Goal: Check status: Check status

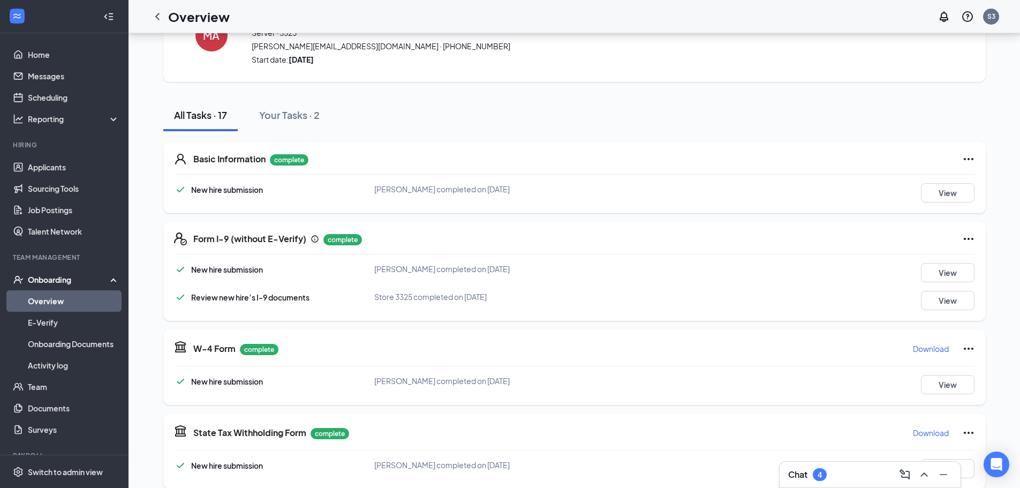
scroll to position [556, 0]
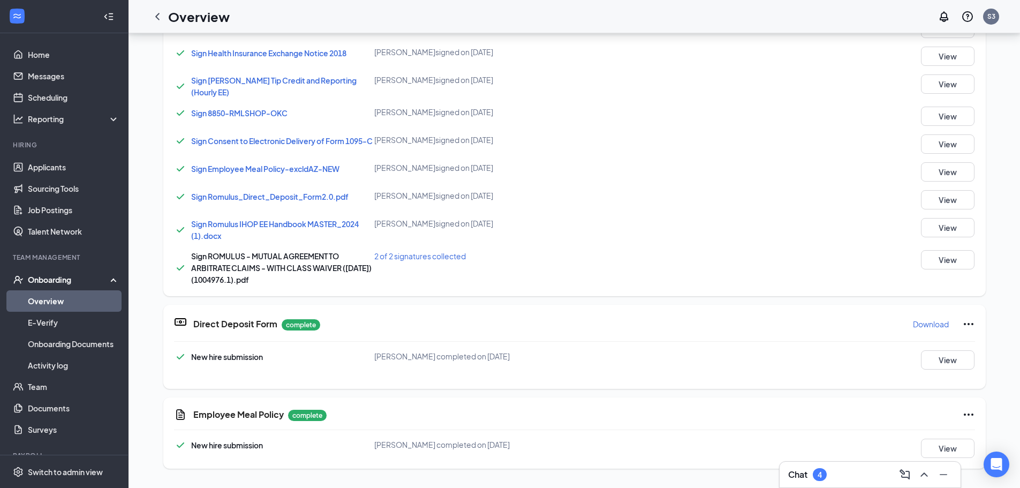
click at [65, 304] on link "Overview" at bounding box center [74, 300] width 92 height 21
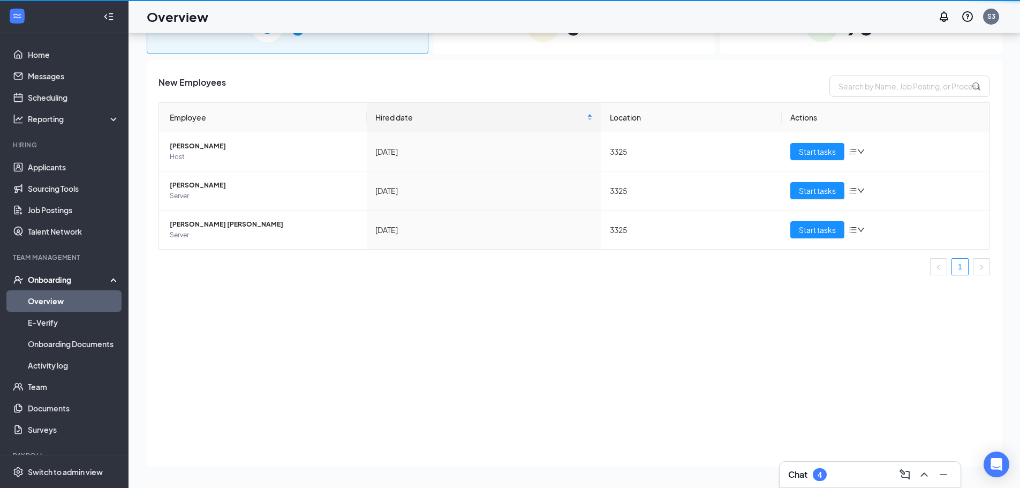
scroll to position [48, 0]
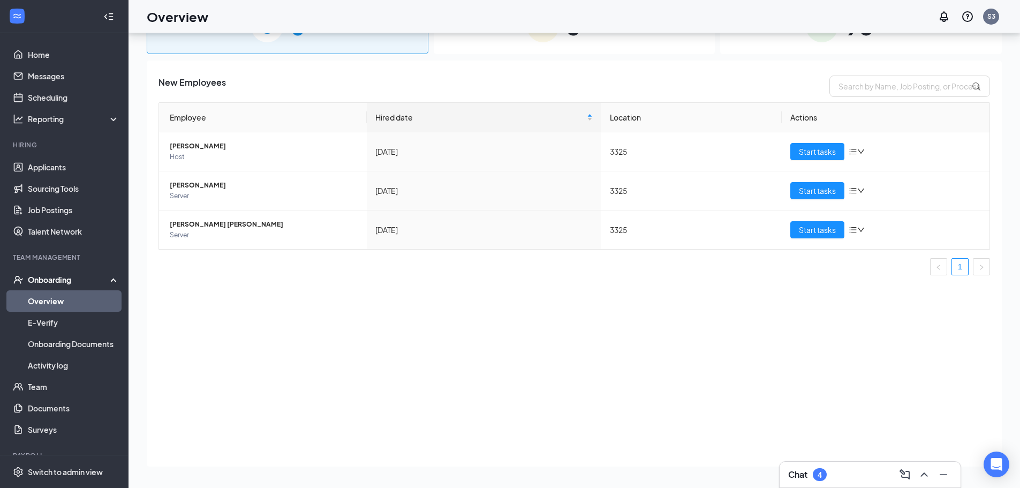
click at [64, 281] on div "Onboarding" at bounding box center [69, 279] width 82 height 11
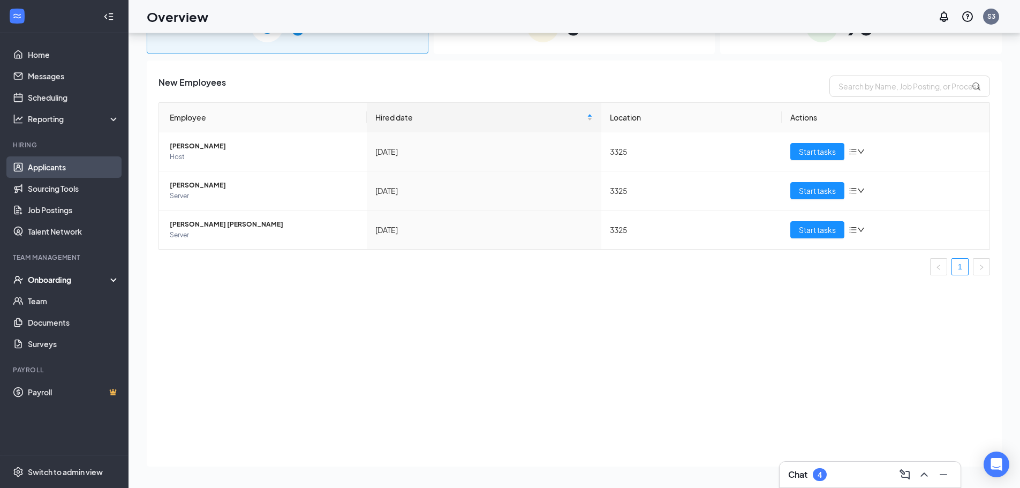
click at [51, 171] on link "Applicants" at bounding box center [74, 166] width 92 height 21
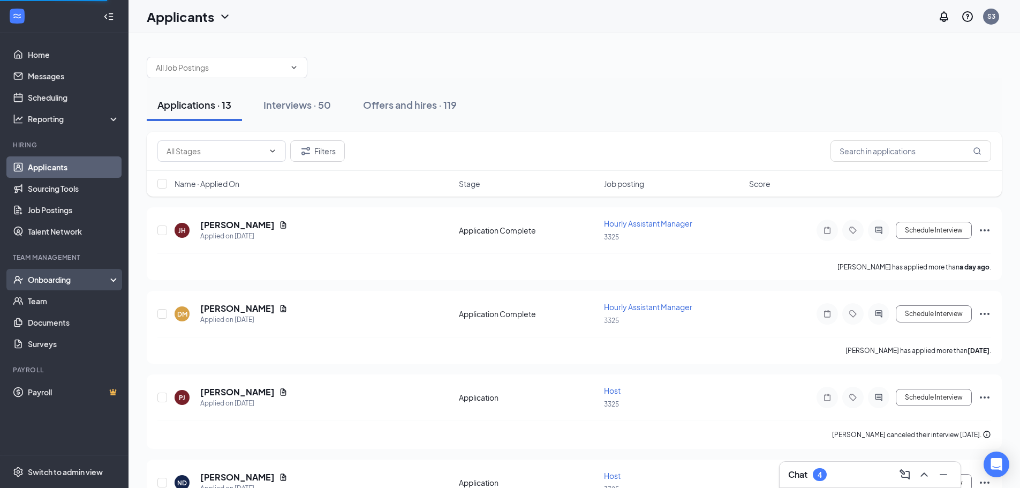
click at [41, 279] on div "Onboarding" at bounding box center [69, 279] width 82 height 11
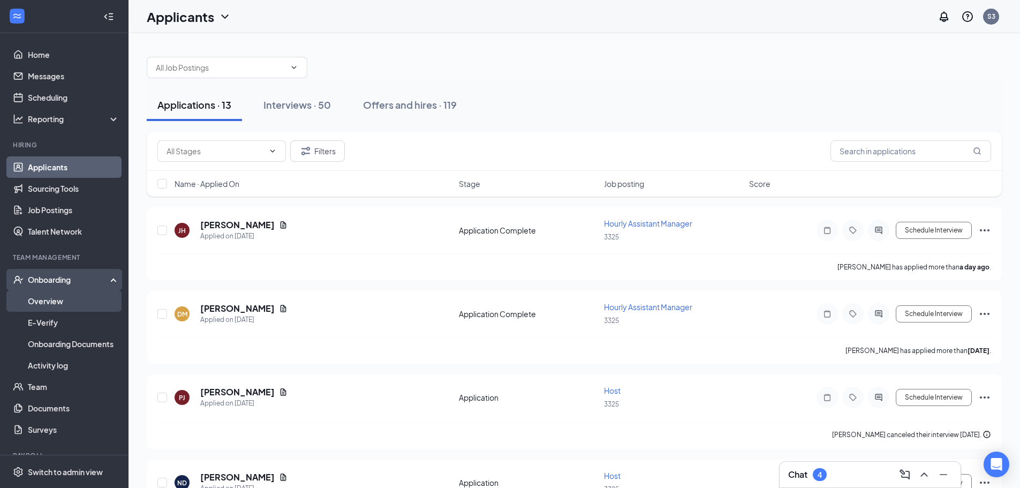
click at [53, 300] on link "Overview" at bounding box center [74, 300] width 92 height 21
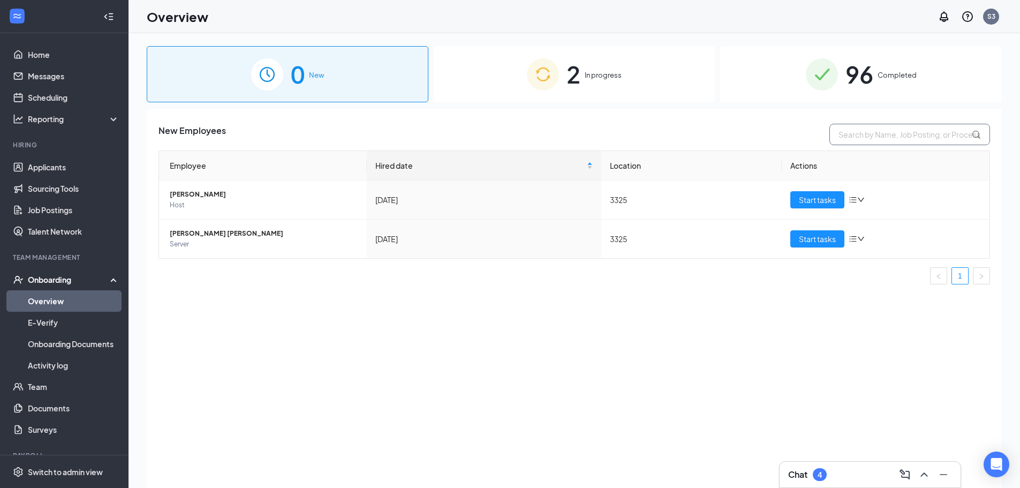
click at [891, 139] on input "text" at bounding box center [909, 134] width 161 height 21
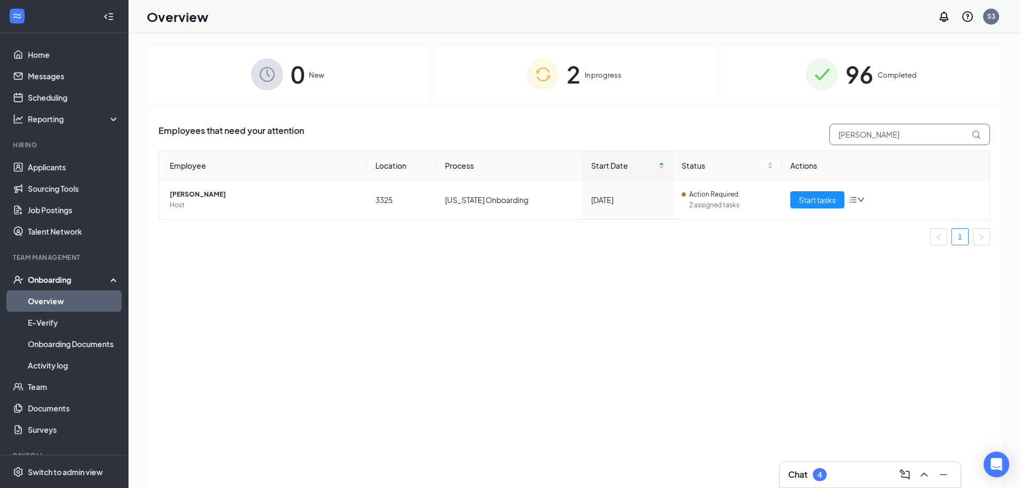
type input "[PERSON_NAME]"
click at [885, 58] on div "96 Completed" at bounding box center [861, 74] width 282 height 56
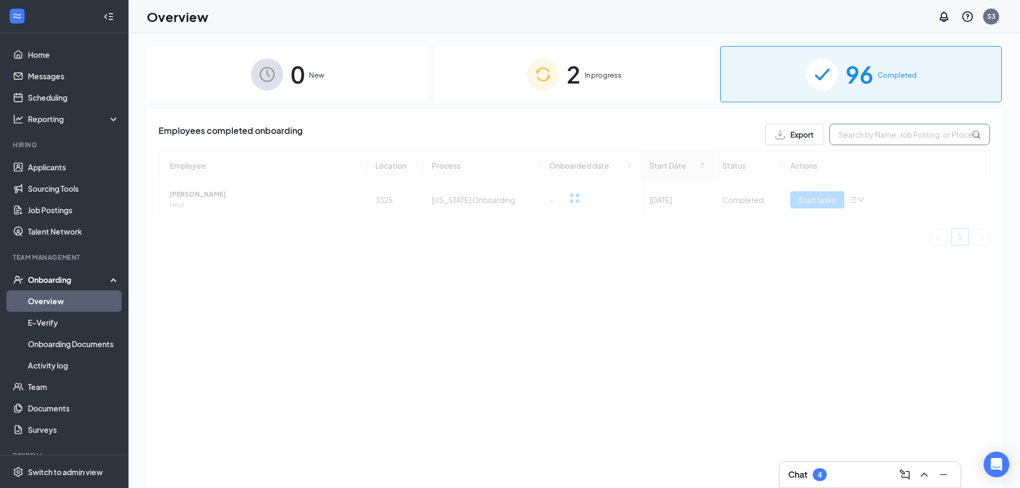
click at [895, 137] on input "text" at bounding box center [909, 134] width 161 height 21
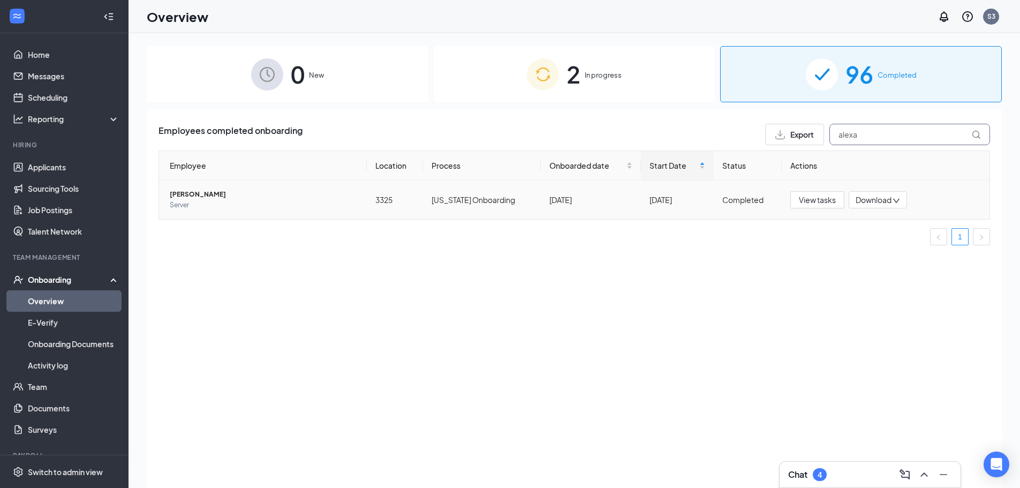
type input "alexa"
click at [207, 196] on span "[PERSON_NAME]" at bounding box center [264, 194] width 188 height 11
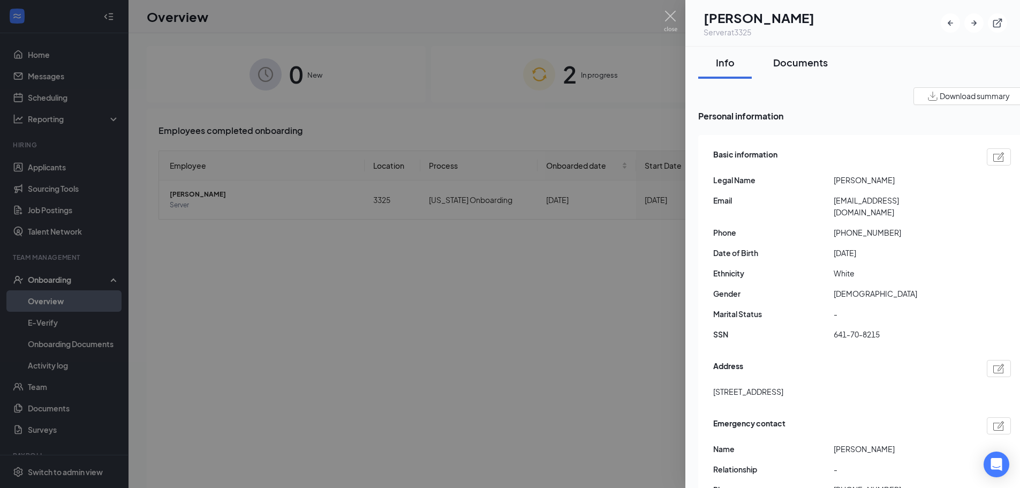
click at [802, 71] on button "Documents" at bounding box center [801, 63] width 76 height 32
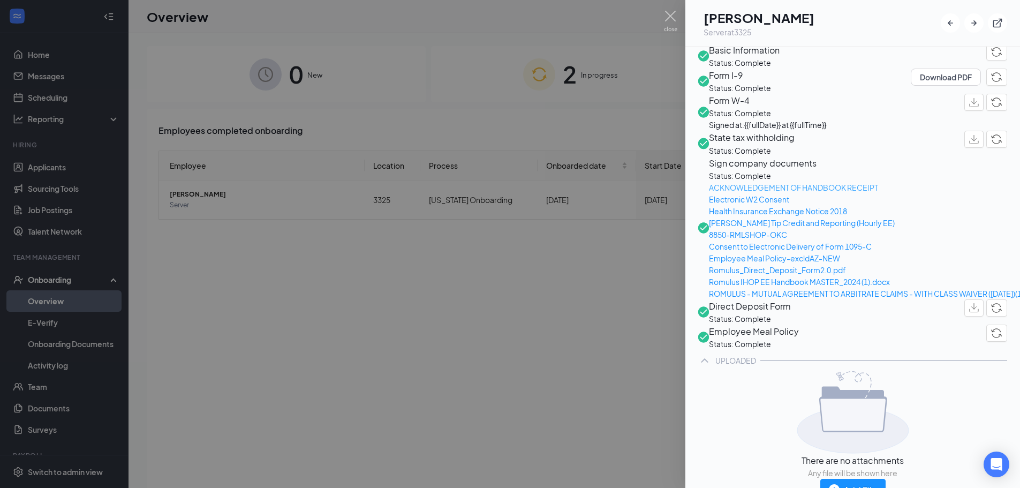
scroll to position [107, 0]
click at [786, 310] on span "Direct Deposit Form" at bounding box center [750, 303] width 82 height 13
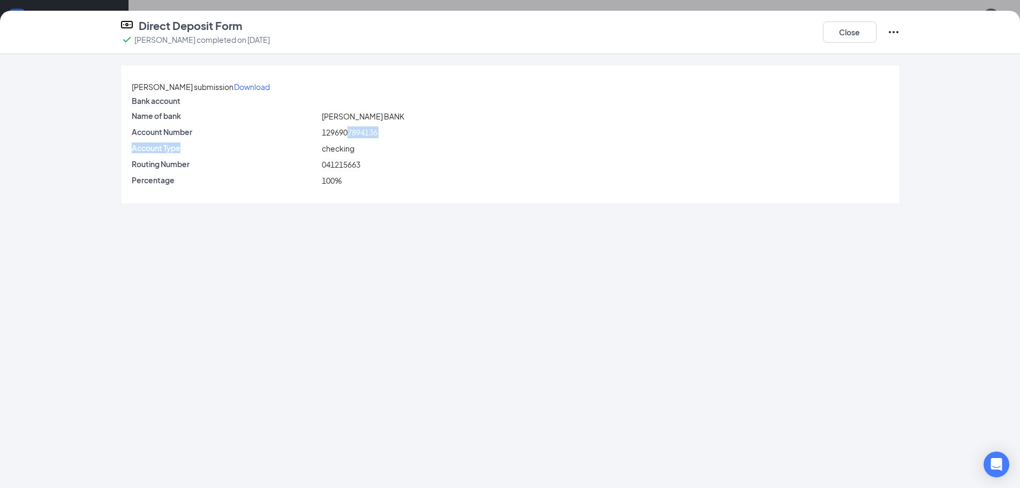
drag, startPoint x: 337, startPoint y: 160, endPoint x: 367, endPoint y: 148, distance: 32.0
click at [367, 148] on div "[PERSON_NAME] submission Download Bank account Name of bank [PERSON_NAME] BANK …" at bounding box center [510, 134] width 779 height 138
click at [375, 154] on div "checking" at bounding box center [605, 148] width 571 height 12
